Goal: Information Seeking & Learning: Learn about a topic

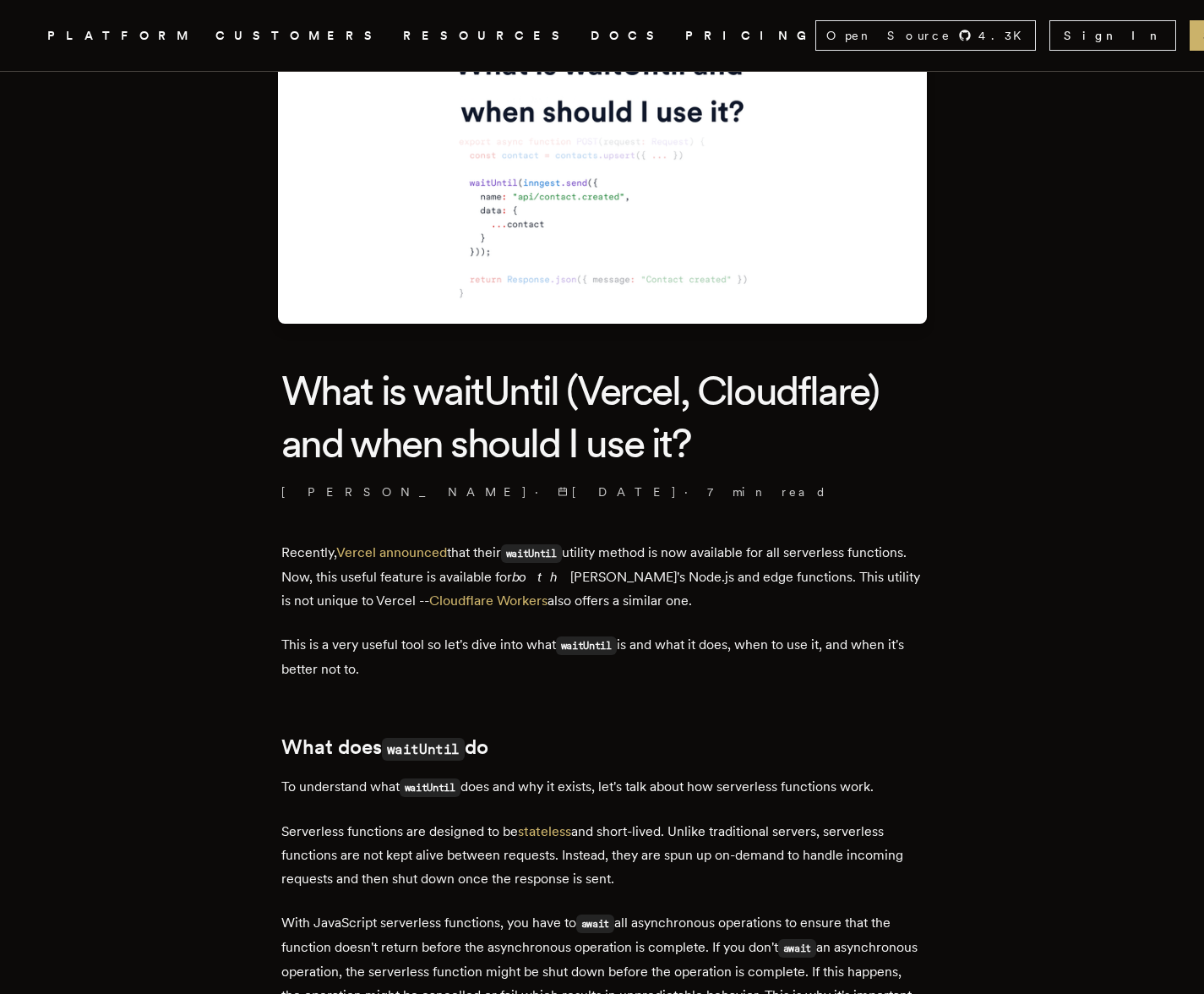
scroll to position [422, 0]
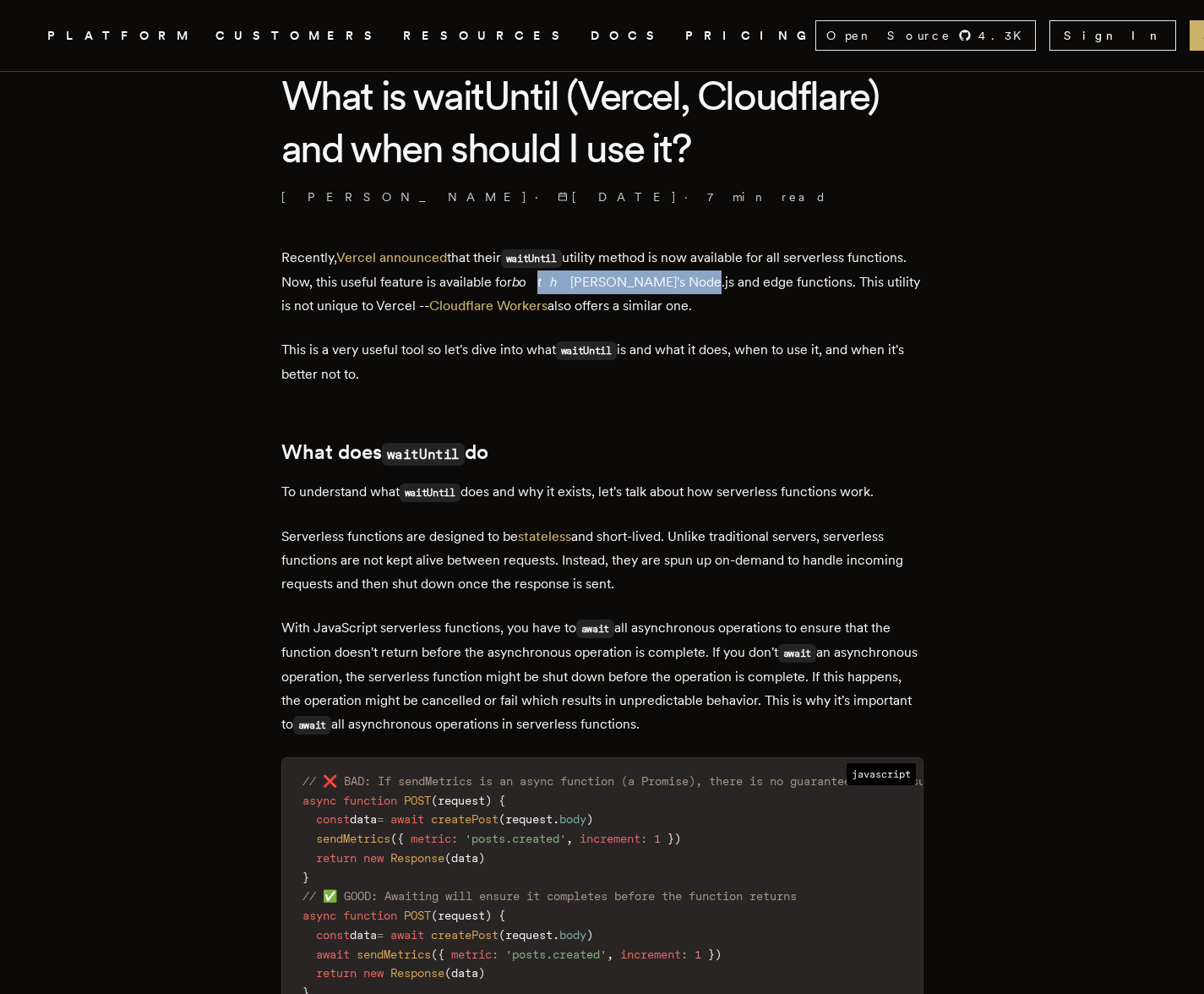
drag, startPoint x: 599, startPoint y: 284, endPoint x: 725, endPoint y: 285, distance: 126.0
click at [726, 285] on p "Recently, Vercel announced that their waitUntil utility method is now available…" at bounding box center [603, 282] width 643 height 72
click at [725, 285] on p "Recently, Vercel announced that their waitUntil utility method is now available…" at bounding box center [603, 282] width 643 height 72
click at [531, 351] on p "This is a very useful tool so let's dive into what waitUntil is and what it doe…" at bounding box center [603, 362] width 643 height 48
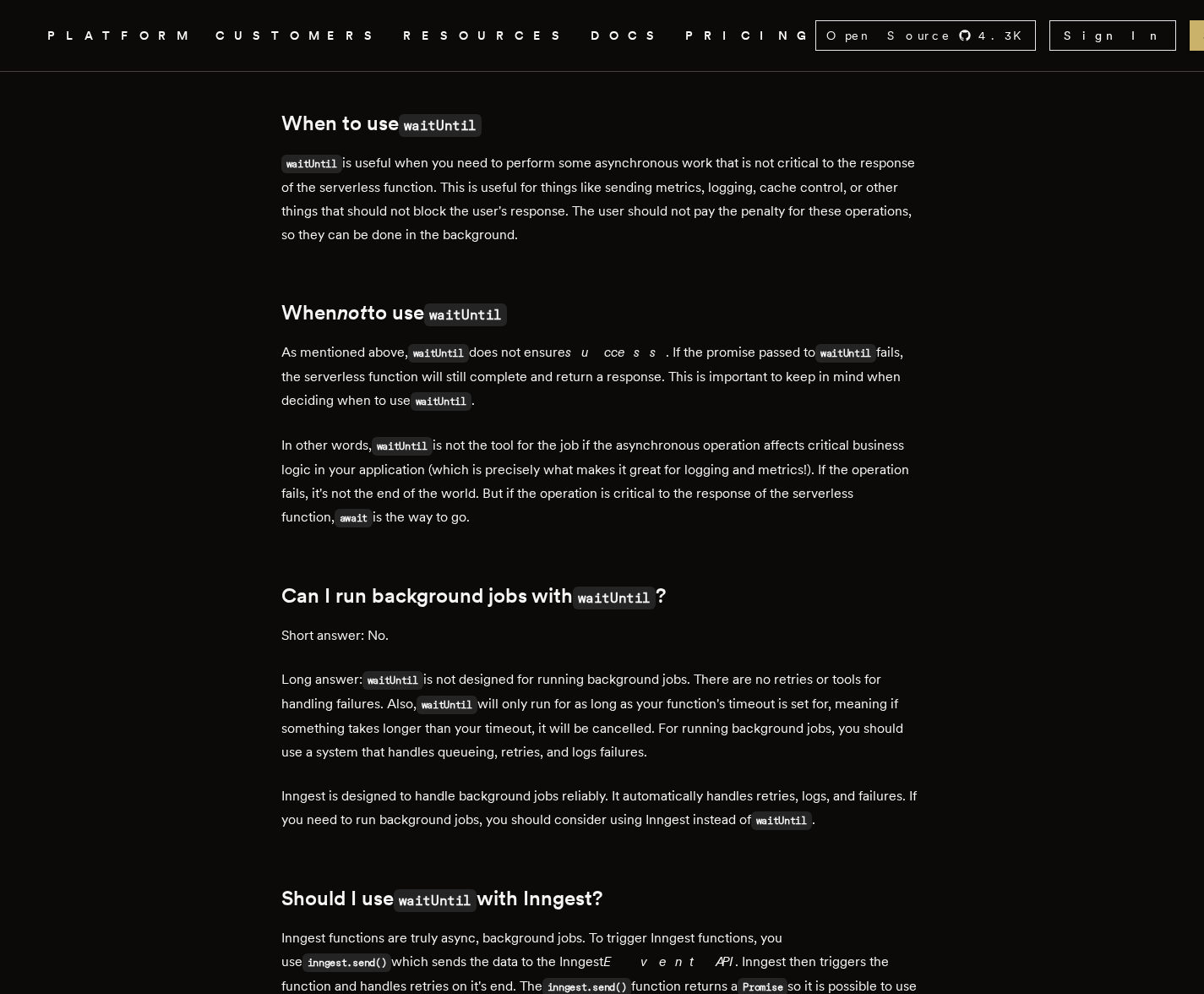
scroll to position [1882, 0]
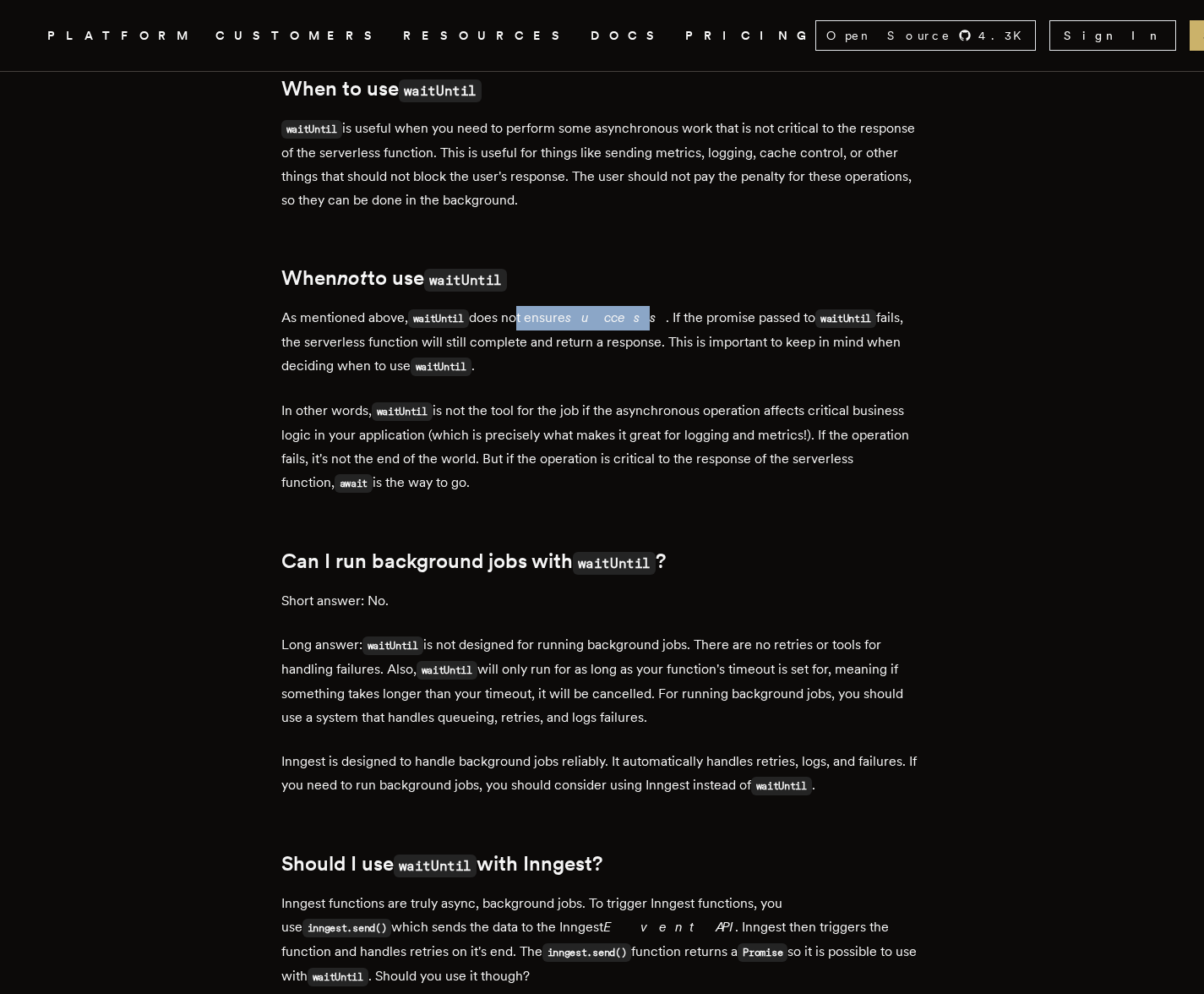
drag, startPoint x: 610, startPoint y: 333, endPoint x: 626, endPoint y: 334, distance: 16.0
click at [626, 334] on p "As mentioned above, waitUntil does not ensure success . If the promise passed t…" at bounding box center [603, 342] width 643 height 73
click at [626, 325] on em "success" at bounding box center [615, 317] width 101 height 16
click at [572, 331] on p "As mentioned above, waitUntil does not ensure success . If the promise passed t…" at bounding box center [603, 342] width 643 height 73
click at [571, 331] on p "As mentioned above, waitUntil does not ensure success . If the promise passed t…" at bounding box center [603, 342] width 643 height 73
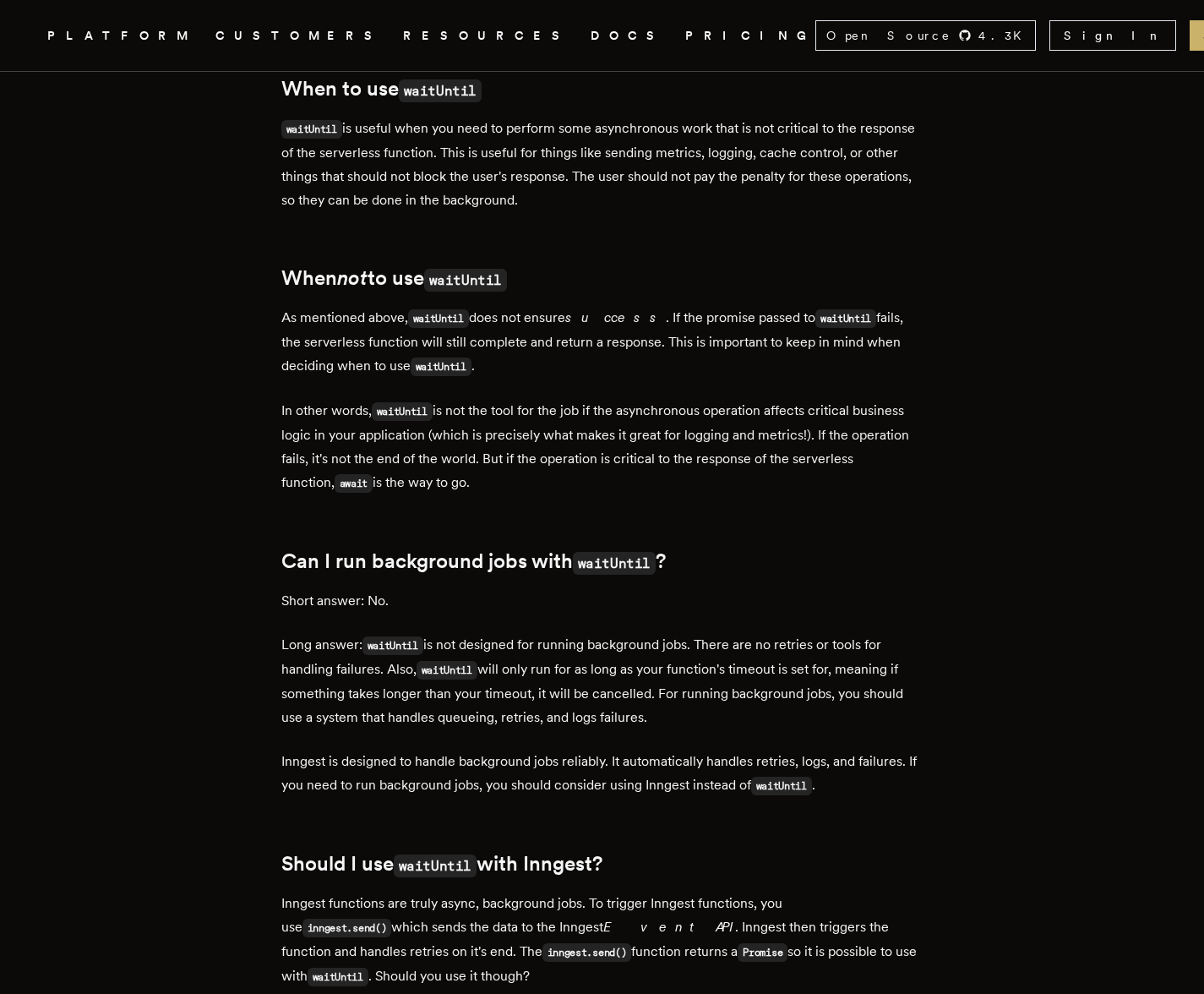
click at [615, 325] on em "success" at bounding box center [615, 317] width 101 height 16
click at [616, 325] on em "success" at bounding box center [615, 317] width 101 height 16
drag, startPoint x: 365, startPoint y: 140, endPoint x: 483, endPoint y: 145, distance: 118.1
click at [483, 145] on p "waitUntil is useful when you need to perform some asynchronous work that is not…" at bounding box center [603, 164] width 643 height 95
click at [484, 145] on p "waitUntil is useful when you need to perform some asynchronous work that is not…" at bounding box center [603, 164] width 643 height 95
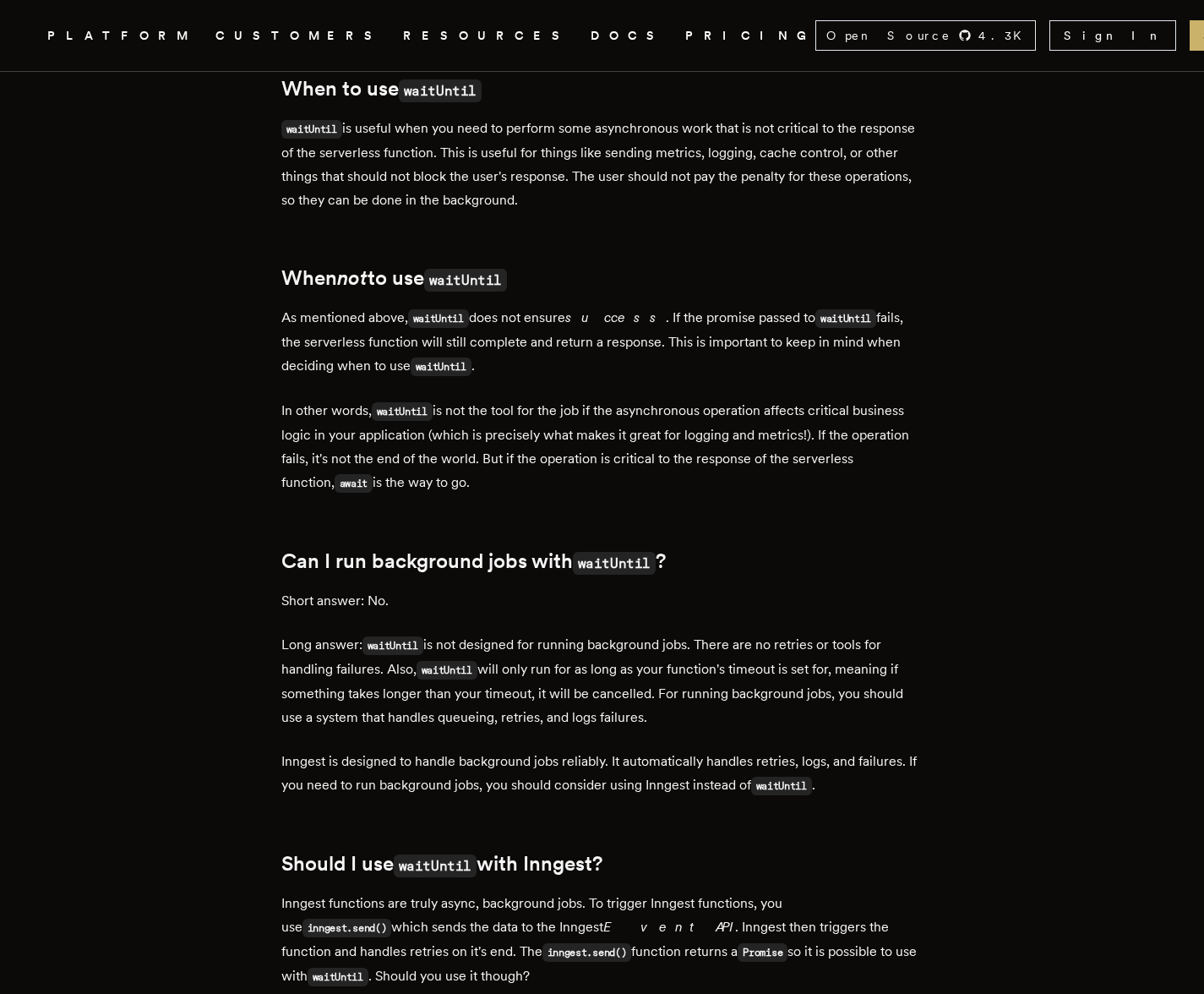
drag, startPoint x: 700, startPoint y: 423, endPoint x: 771, endPoint y: 429, distance: 71.3
click at [771, 429] on p "In other words, waitUntil is not the tool for the job if the asynchronous opera…" at bounding box center [603, 447] width 643 height 96
drag, startPoint x: 708, startPoint y: 432, endPoint x: 627, endPoint y: 432, distance: 81.0
click at [627, 432] on p "In other words, waitUntil is not the tool for the job if the asynchronous opera…" at bounding box center [603, 447] width 643 height 96
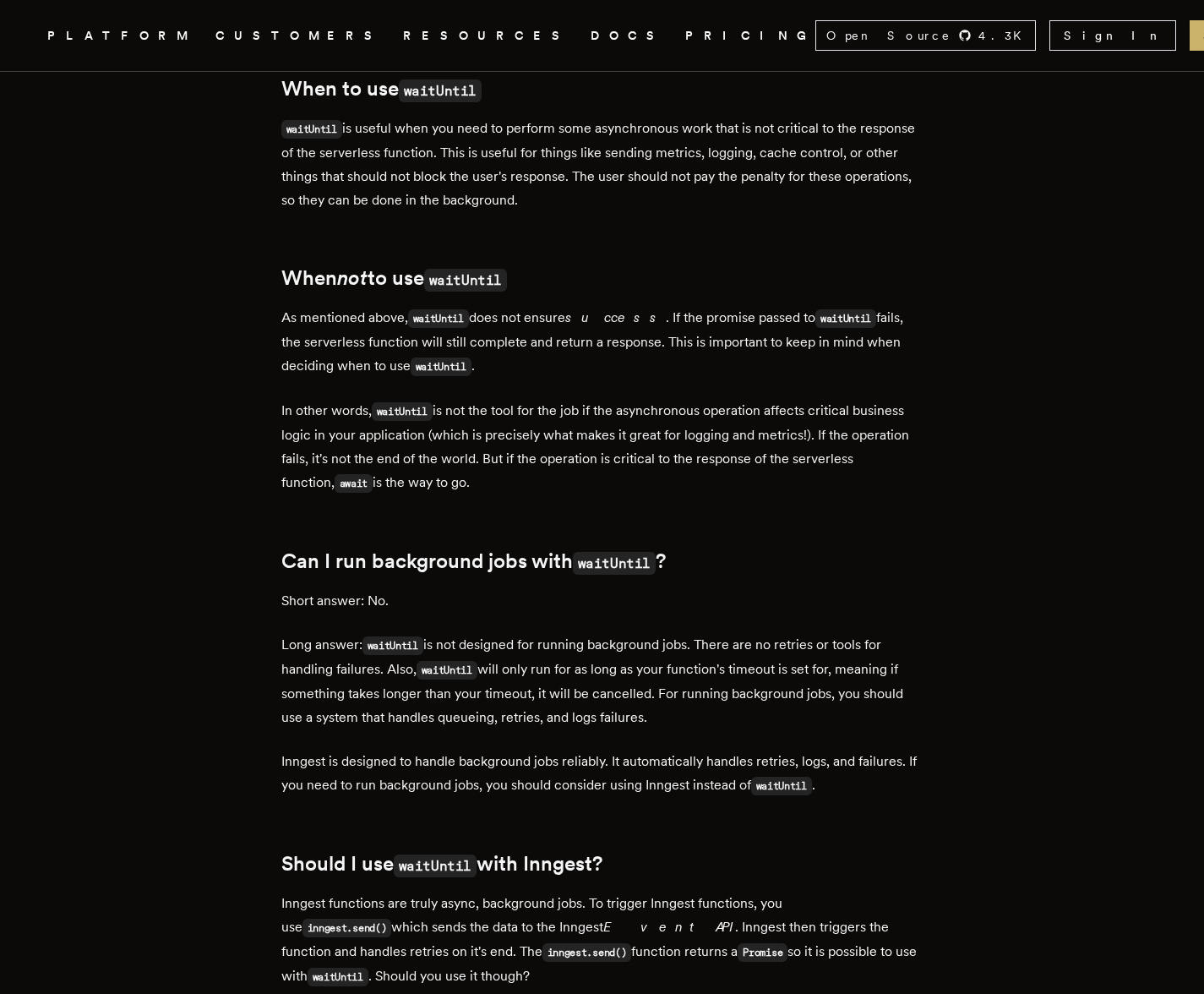
click at [624, 451] on p "In other words, waitUntil is not the tool for the job if the asynchronous opera…" at bounding box center [603, 447] width 643 height 96
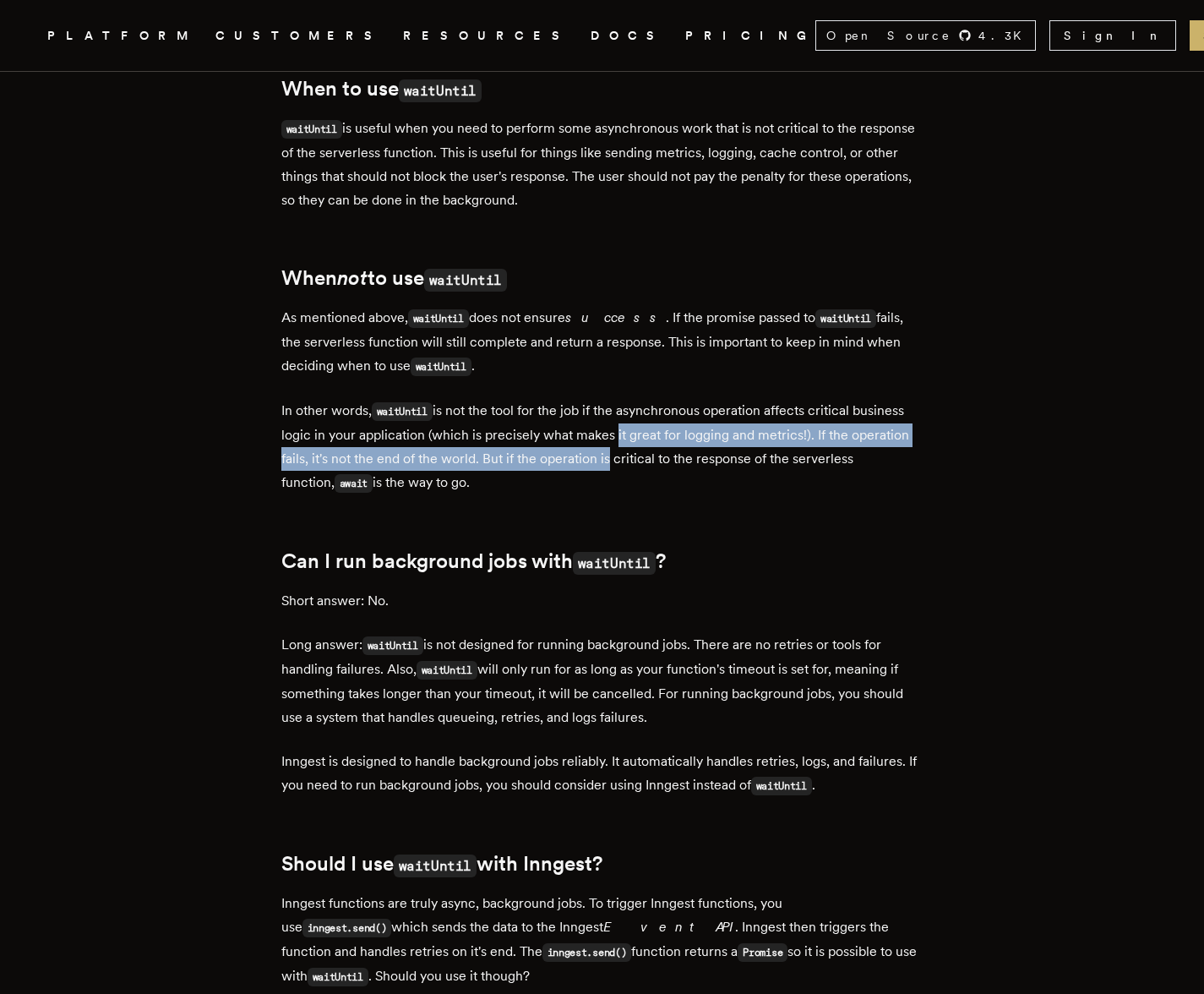
drag, startPoint x: 618, startPoint y: 450, endPoint x: 610, endPoint y: 474, distance: 25.3
click at [610, 474] on p "In other words, waitUntil is not the tool for the job if the asynchronous opera…" at bounding box center [603, 447] width 643 height 96
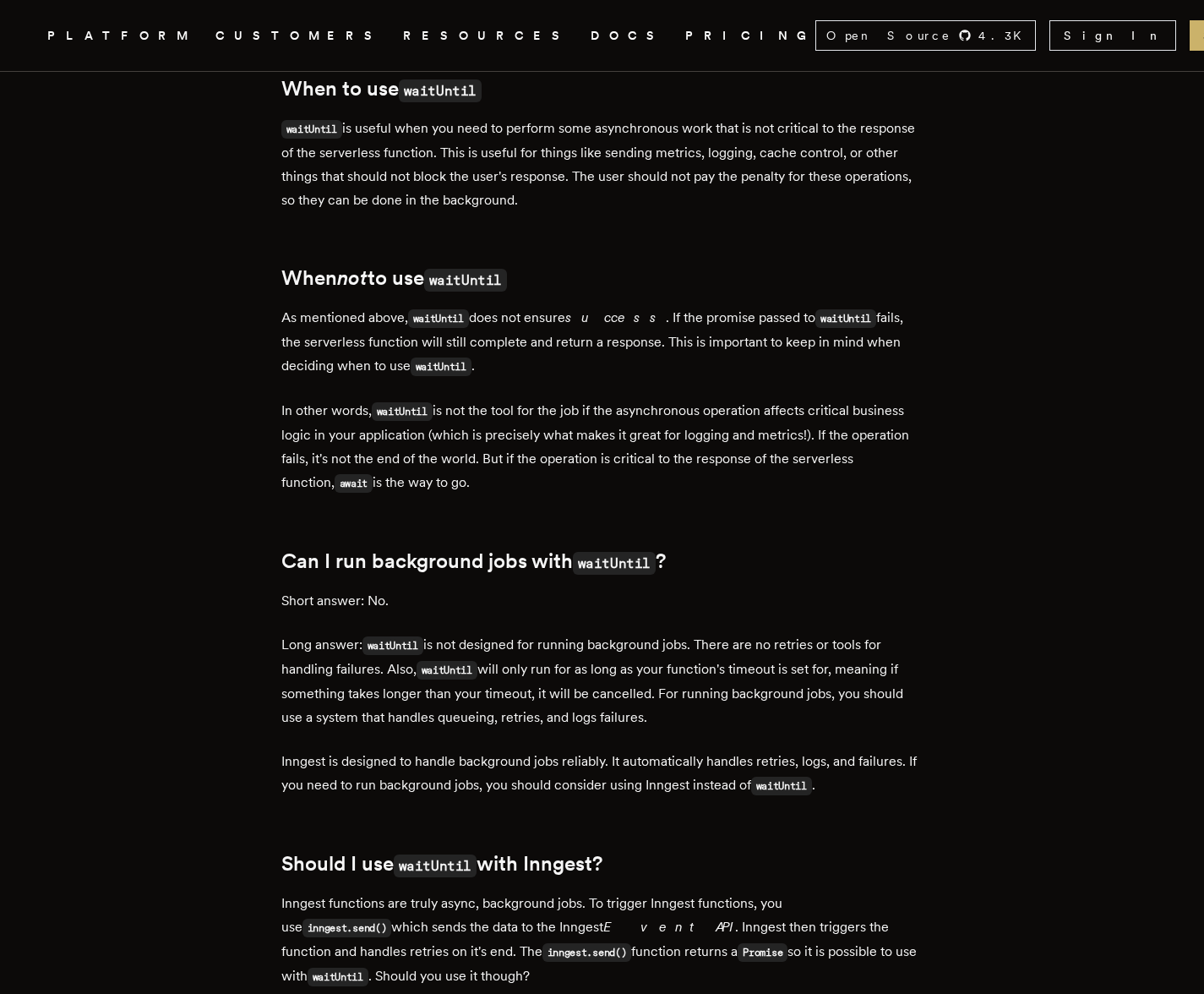
click at [610, 471] on p "In other words, waitUntil is not the tool for the job if the asynchronous opera…" at bounding box center [603, 447] width 643 height 96
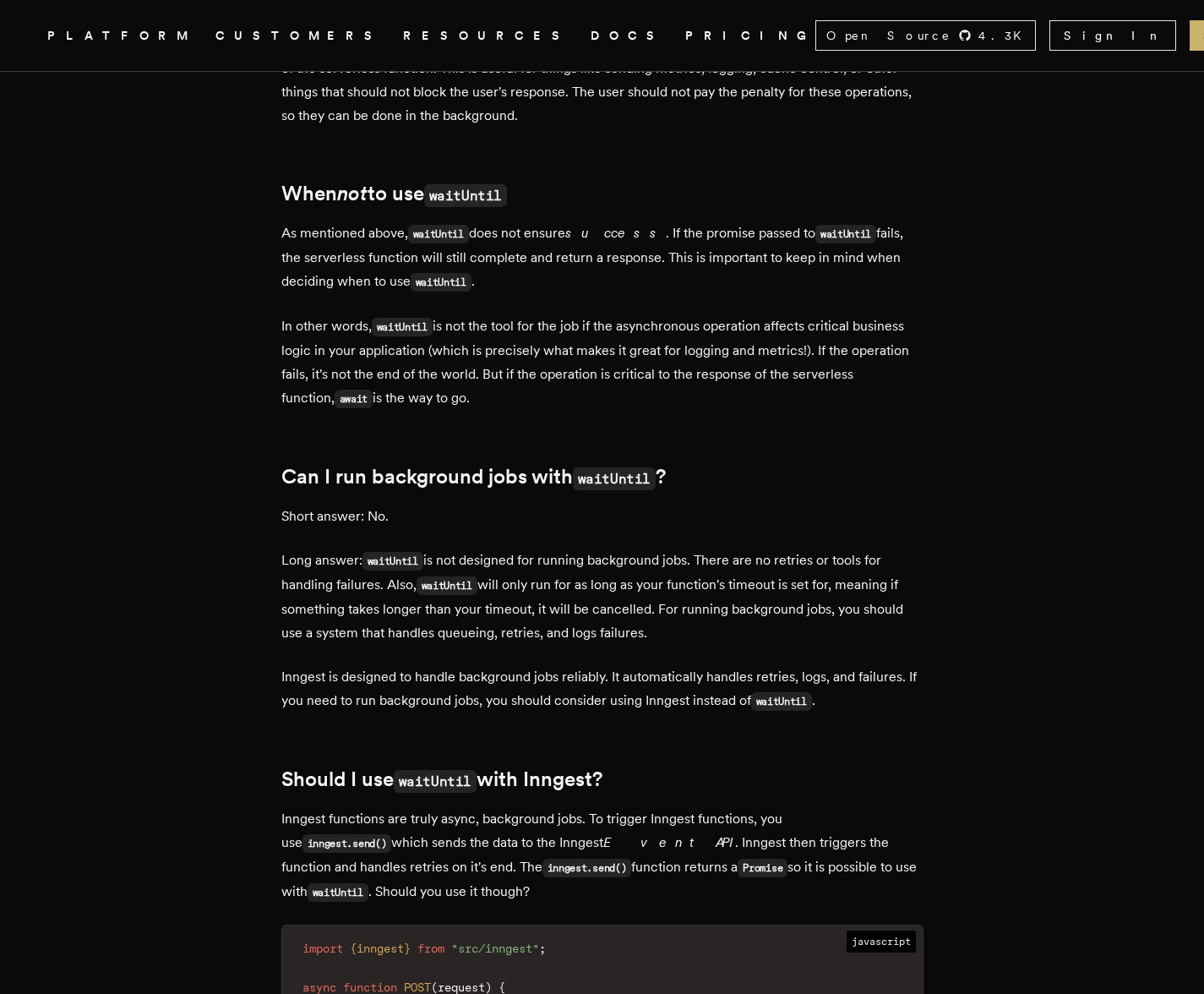
scroll to position [2017, 0]
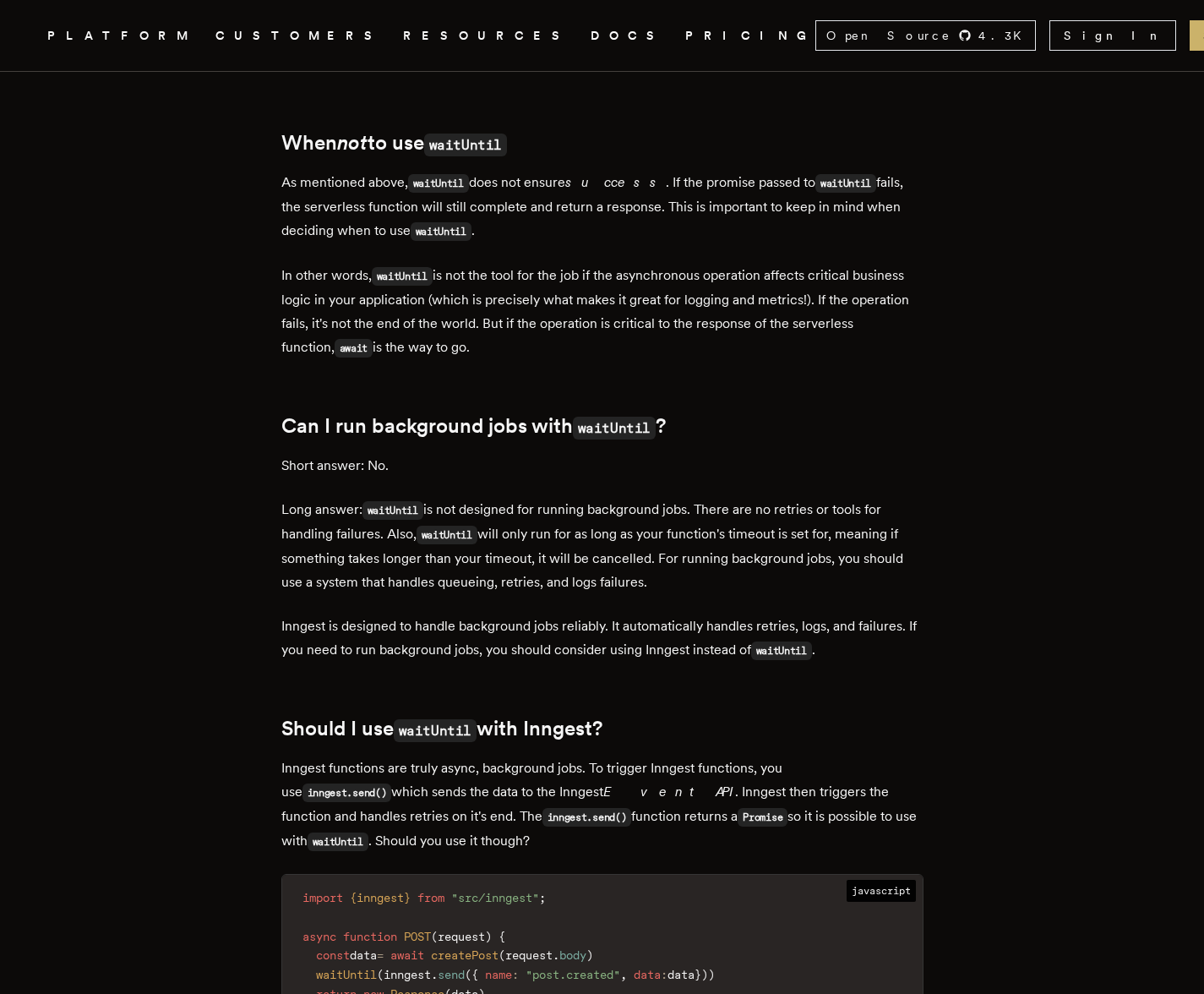
click at [468, 438] on h2 "Can I run background jobs with waitUntil ?" at bounding box center [603, 427] width 643 height 26
drag, startPoint x: 502, startPoint y: 521, endPoint x: 571, endPoint y: 524, distance: 69.1
click at [571, 524] on p "Long answer: waitUntil is not designed for running background jobs. There are n…" at bounding box center [603, 546] width 643 height 96
click at [572, 523] on p "Long answer: waitUntil is not designed for running background jobs. There are n…" at bounding box center [603, 546] width 643 height 96
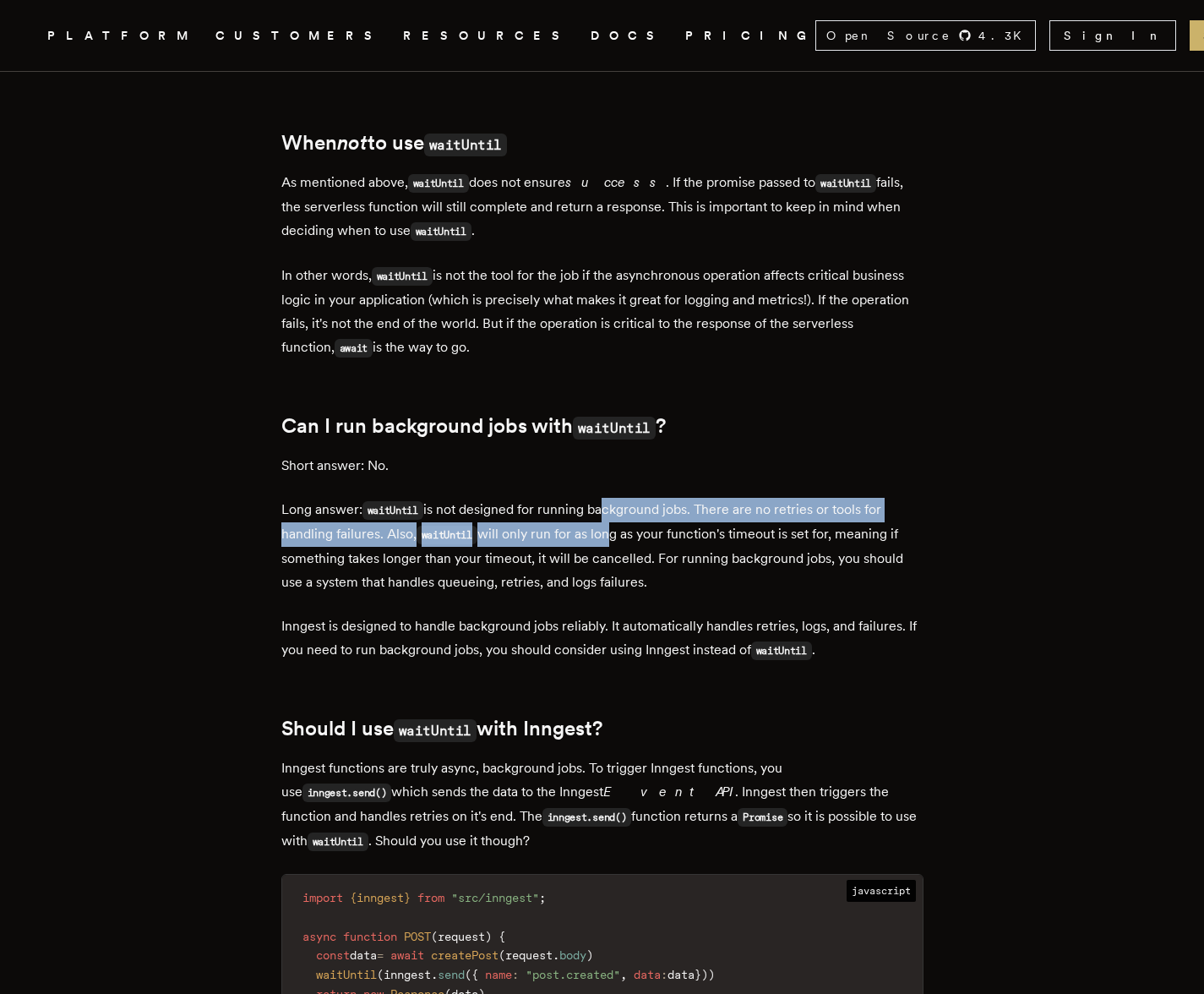
drag, startPoint x: 610, startPoint y: 530, endPoint x: 613, endPoint y: 543, distance: 13.3
click at [613, 543] on p "Long answer: waitUntil is not designed for running background jobs. There are n…" at bounding box center [603, 546] width 643 height 96
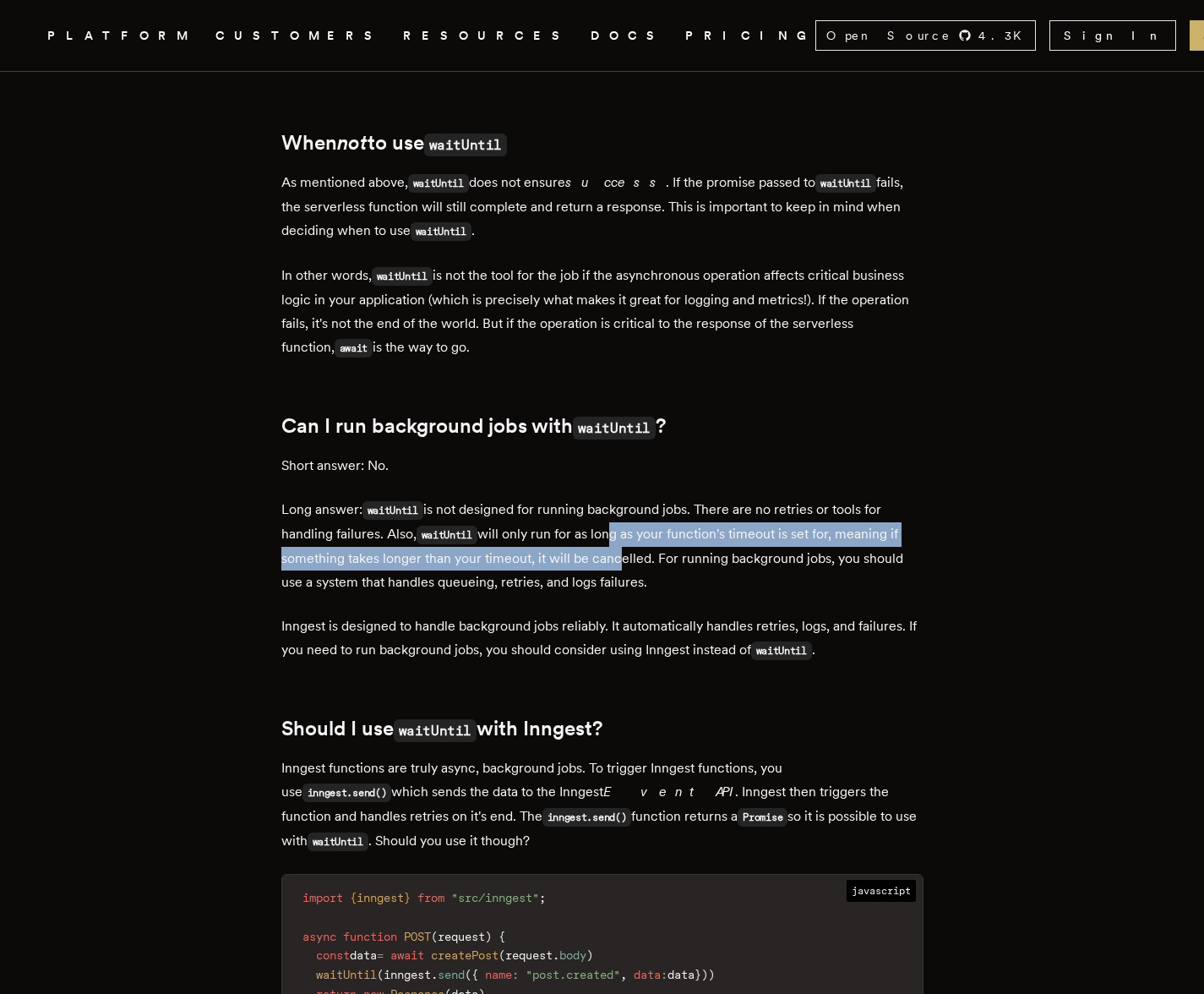
drag, startPoint x: 612, startPoint y: 545, endPoint x: 617, endPoint y: 562, distance: 17.7
click at [615, 564] on p "Long answer: waitUntil is not designed for running background jobs. There are n…" at bounding box center [603, 546] width 643 height 96
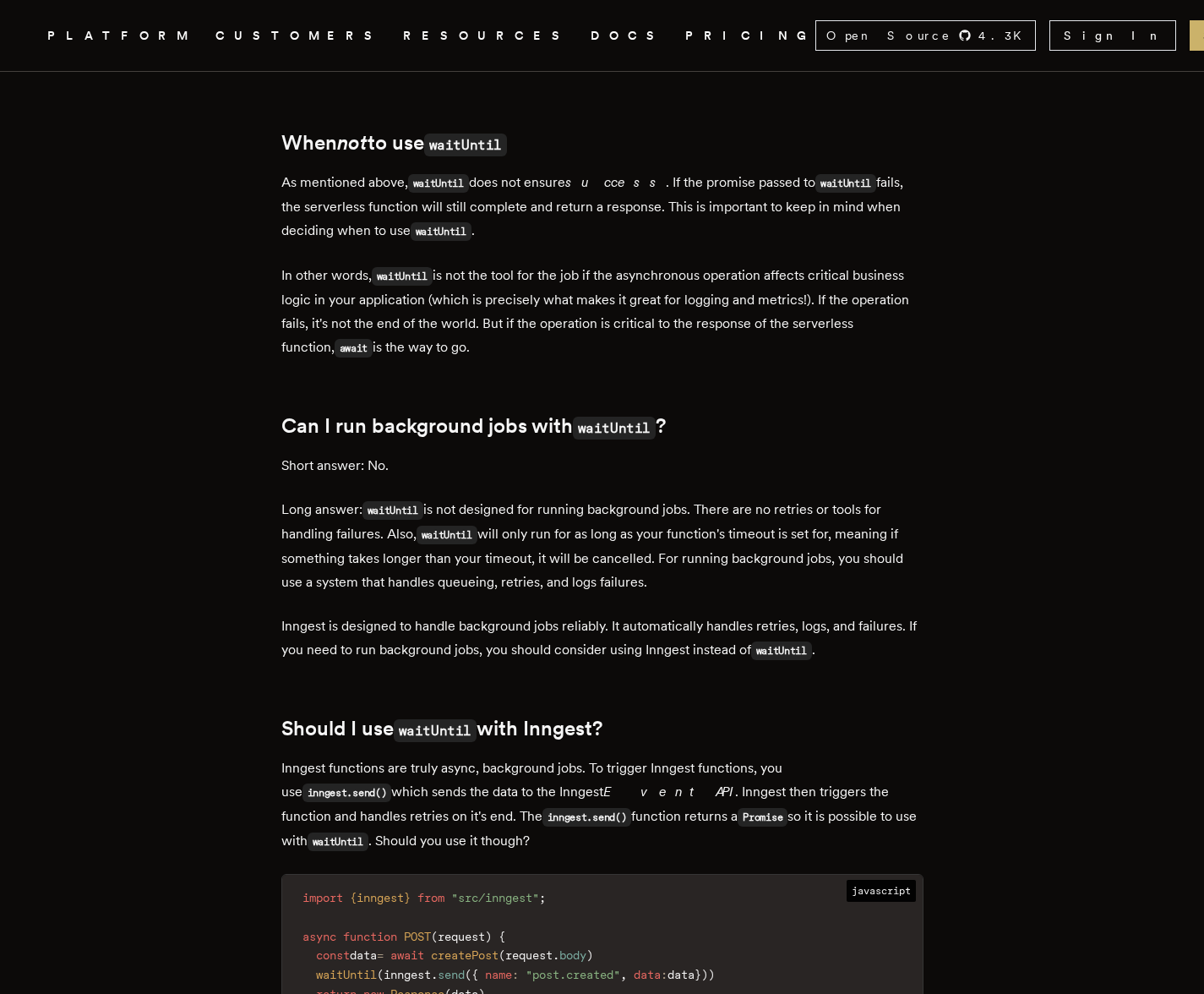
click at [617, 562] on p "Long answer: waitUntil is not designed for running background jobs. There are n…" at bounding box center [603, 546] width 643 height 96
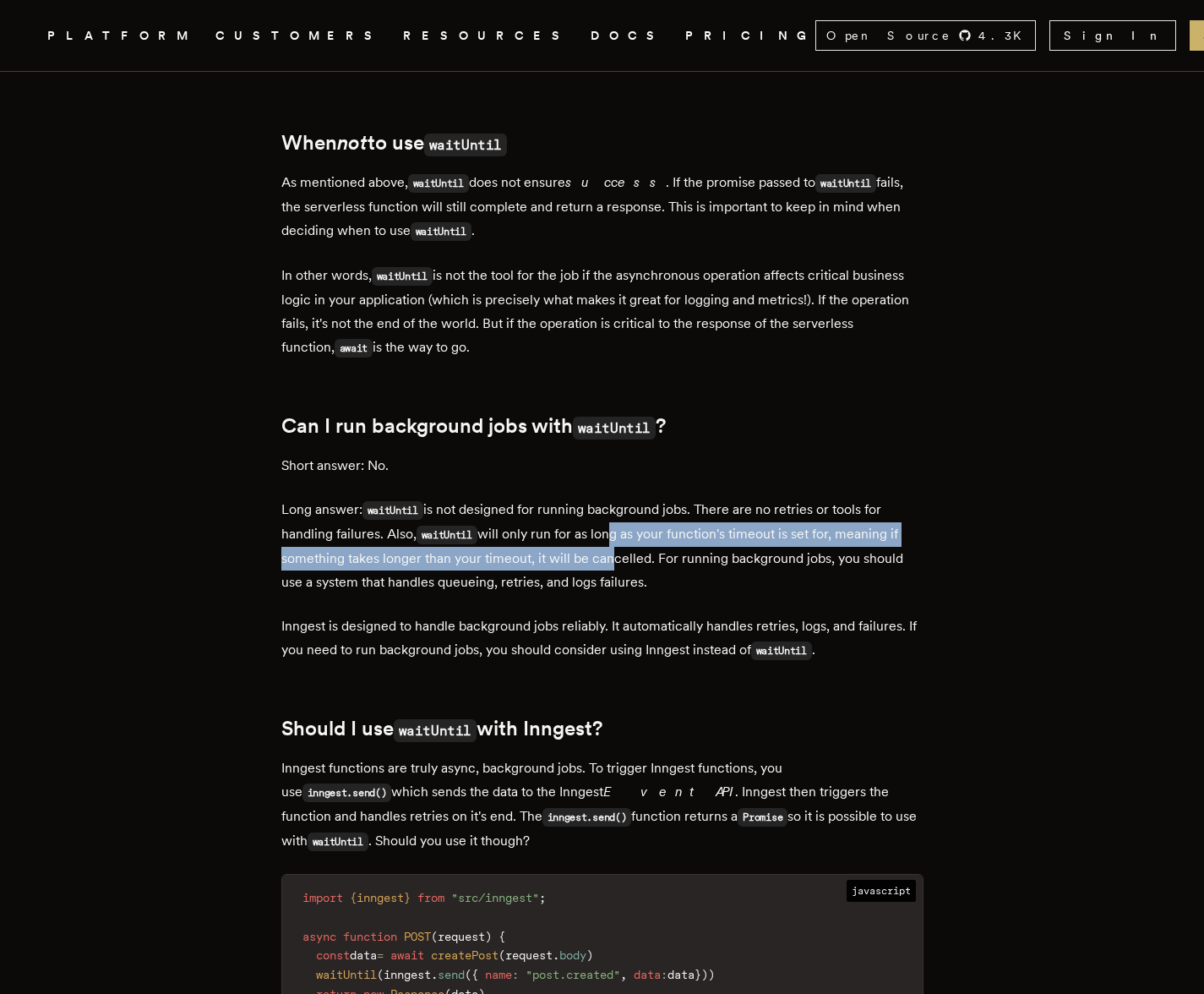
drag, startPoint x: 612, startPoint y: 546, endPoint x: 610, endPoint y: 568, distance: 22.1
click at [610, 568] on p "Long answer: waitUntil is not designed for running background jobs. There are n…" at bounding box center [603, 546] width 643 height 96
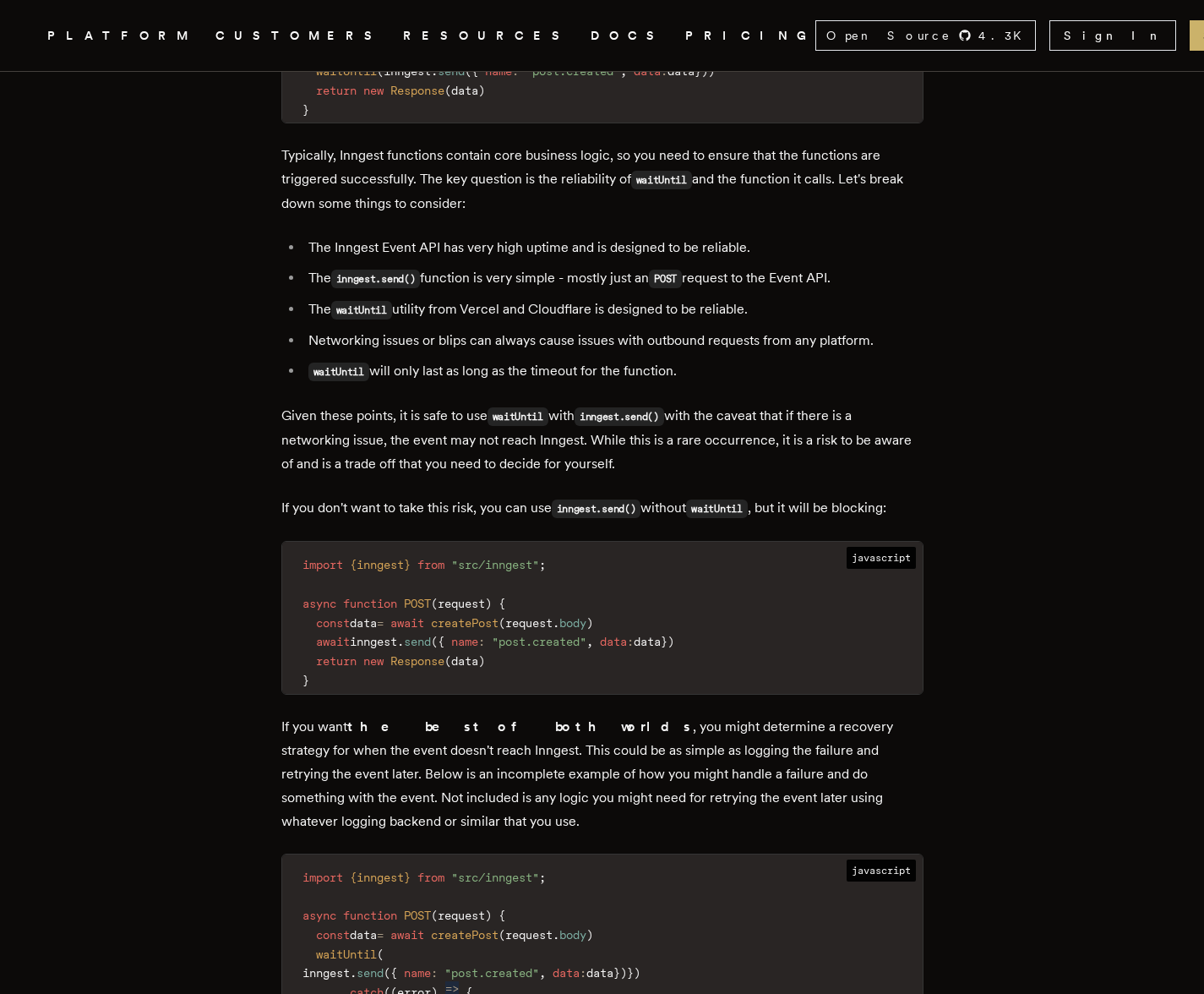
scroll to position [3503, 0]
